Goal: Check status: Check status

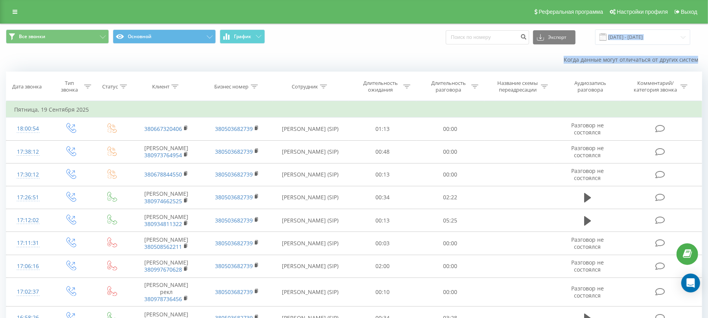
drag, startPoint x: 706, startPoint y: 51, endPoint x: 707, endPoint y: 36, distance: 15.0
click at [707, 36] on div "Все звонки Основной График Экспорт .csv .xls .xlsx [DATE] - [DATE] Когда данные…" at bounding box center [353, 46] width 707 height 45
click at [538, 59] on div "Когда данные могут отличаться от других систем" at bounding box center [487, 60] width 442 height 8
click at [264, 31] on button "График" at bounding box center [242, 36] width 45 height 14
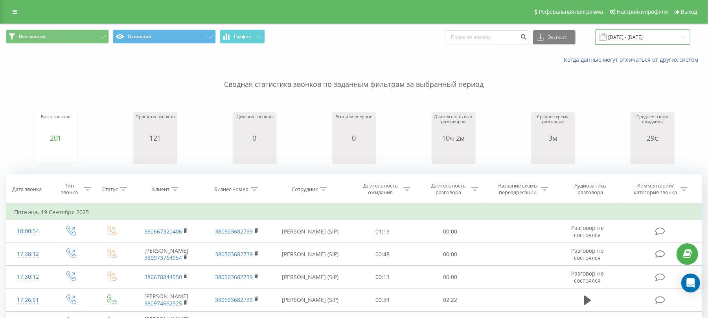
click at [636, 40] on input "[DATE] - [DATE]" at bounding box center [642, 36] width 95 height 15
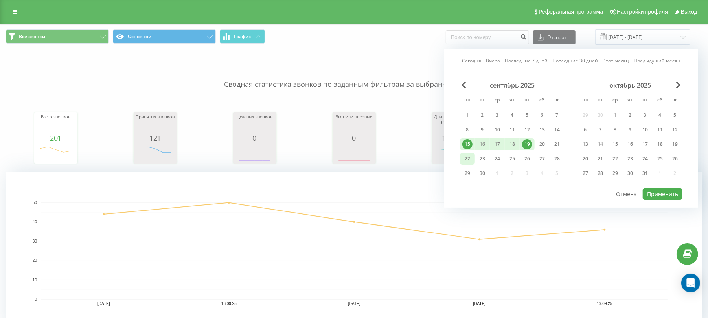
click at [466, 154] on div "22" at bounding box center [467, 159] width 10 height 10
click at [655, 193] on button "Применить" at bounding box center [662, 193] width 40 height 11
type input "[DATE] - [DATE]"
